Goal: Find contact information: Find contact information

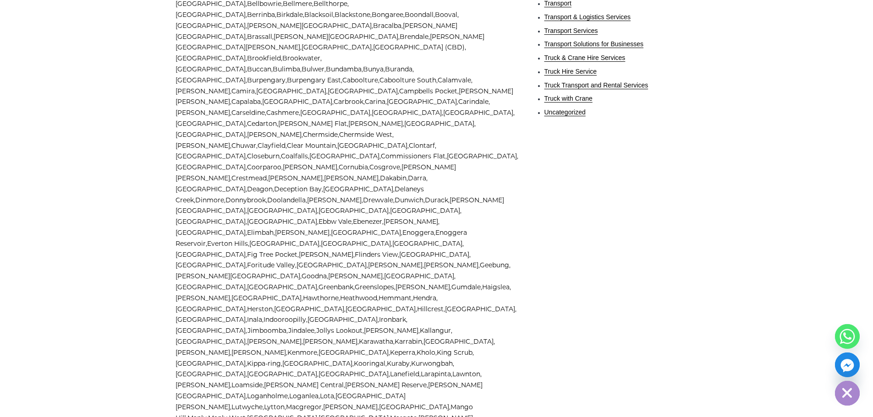
scroll to position [687, 0]
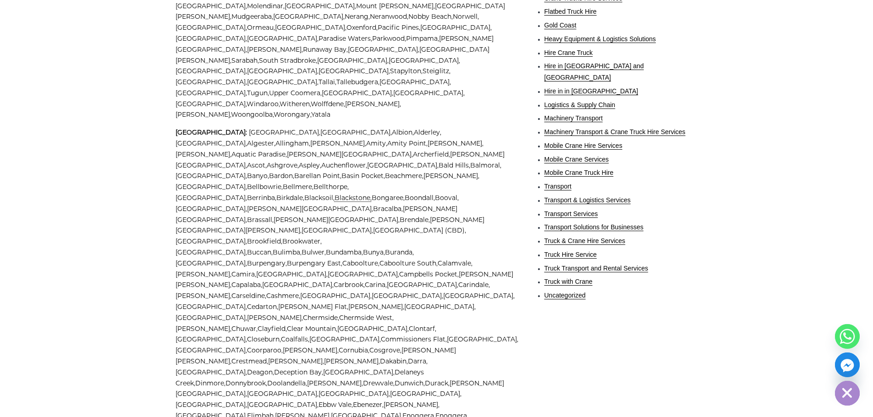
click at [372, 194] on link "Blackstone," at bounding box center [353, 198] width 37 height 8
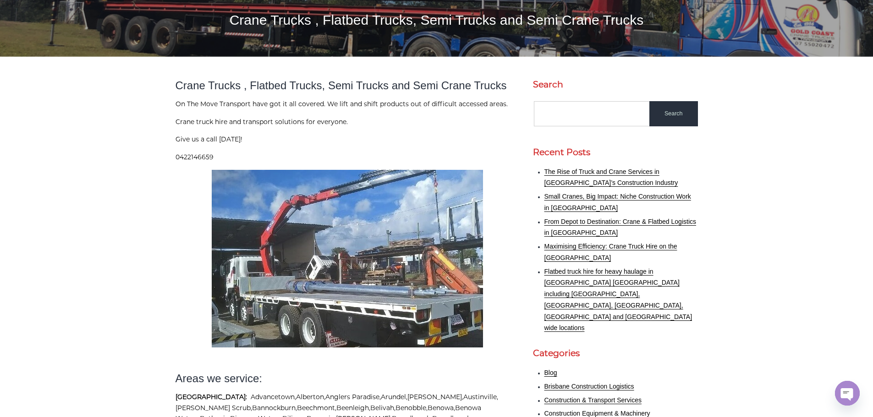
scroll to position [0, 0]
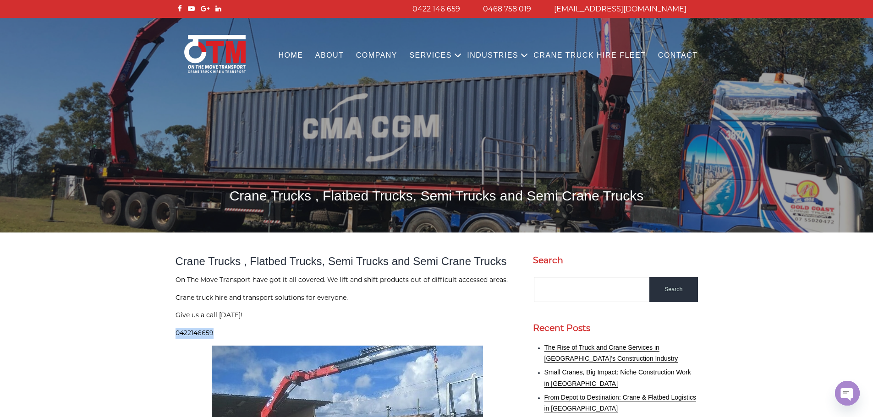
drag, startPoint x: 175, startPoint y: 334, endPoint x: 217, endPoint y: 335, distance: 42.2
click at [217, 335] on p "0422146659" at bounding box center [348, 333] width 344 height 11
copy p "0422146659"
